Goal: Communication & Community: Answer question/provide support

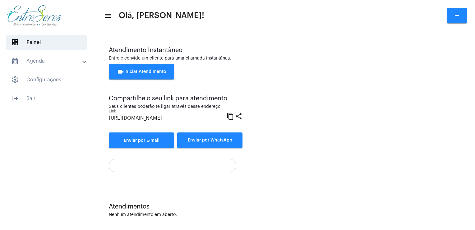
click at [210, 124] on div "[URL][DOMAIN_NAME] Link content_copy share" at bounding box center [176, 119] width 134 height 20
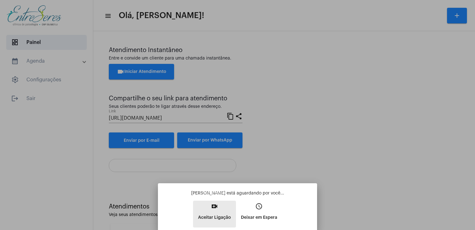
click at [218, 211] on button "video_call Aceitar Ligação" at bounding box center [214, 213] width 43 height 27
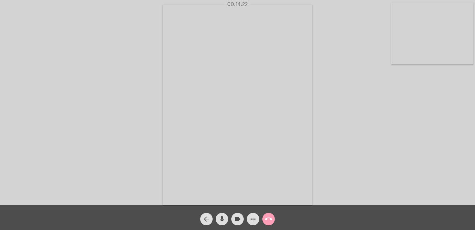
click at [266, 220] on mat-icon "call_end" at bounding box center [268, 218] width 7 height 7
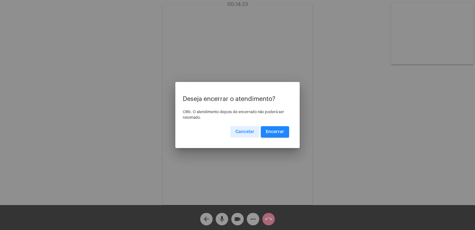
click at [284, 132] on span "Encerrar" at bounding box center [275, 131] width 18 height 4
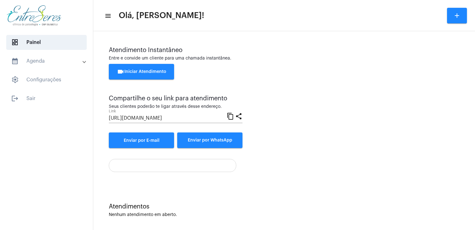
click at [25, 106] on div "dashboard Painel calendar_month_outlined Agenda calendar_month_outlined Calendá…" at bounding box center [46, 115] width 93 height 230
click at [39, 95] on span "logout Sair" at bounding box center [46, 98] width 81 height 15
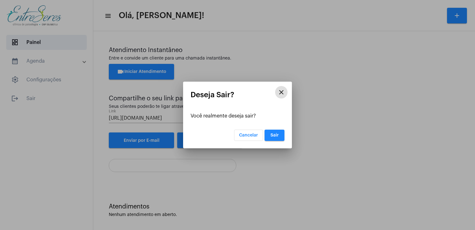
click at [274, 134] on span "Sair" at bounding box center [275, 135] width 8 height 4
